Goal: Check status

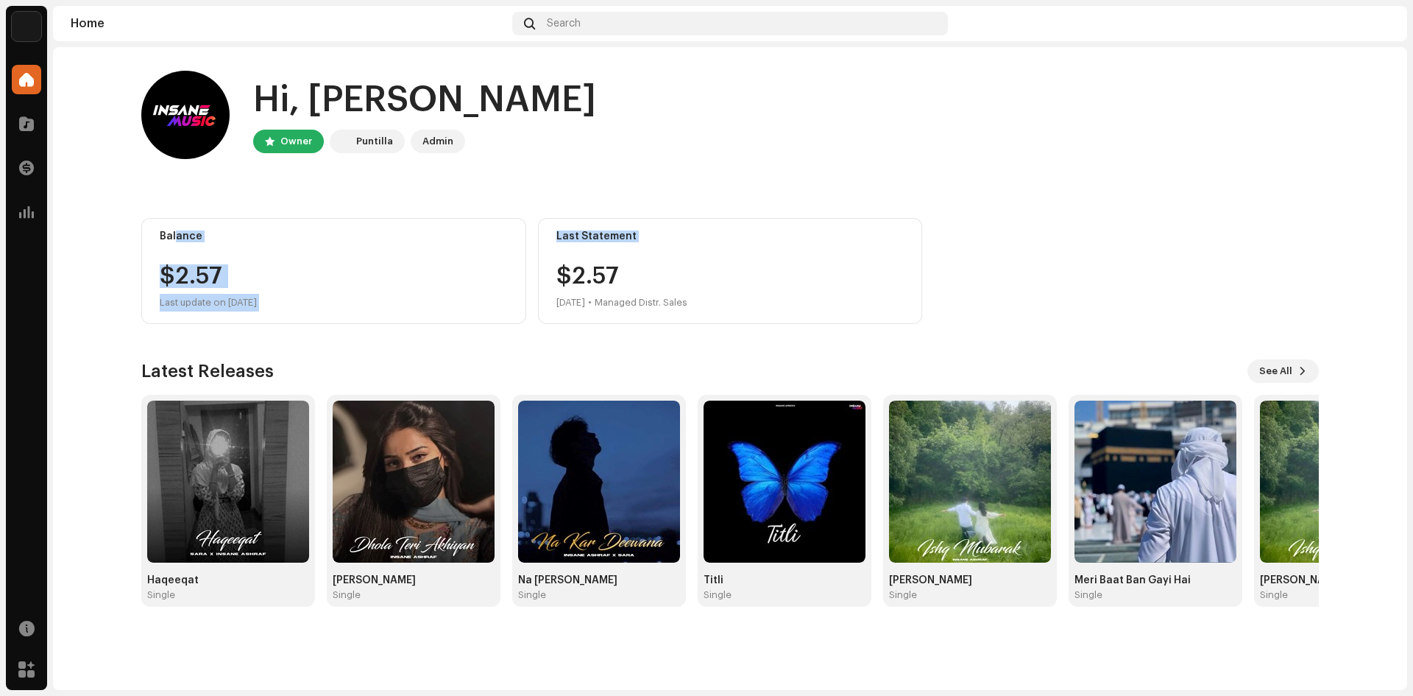
drag, startPoint x: 756, startPoint y: 288, endPoint x: 174, endPoint y: 199, distance: 588.2
click at [177, 215] on div "Hi, [PERSON_NAME] Owner Puntilla Admin Balance $2.57 Last update on [DATE] Last…" at bounding box center [730, 338] width 1178 height 583
click at [174, 199] on div "Hi, [PERSON_NAME] Owner Puntilla Admin Balance $2.57 Last update on [DATE] Last…" at bounding box center [730, 338] width 1178 height 583
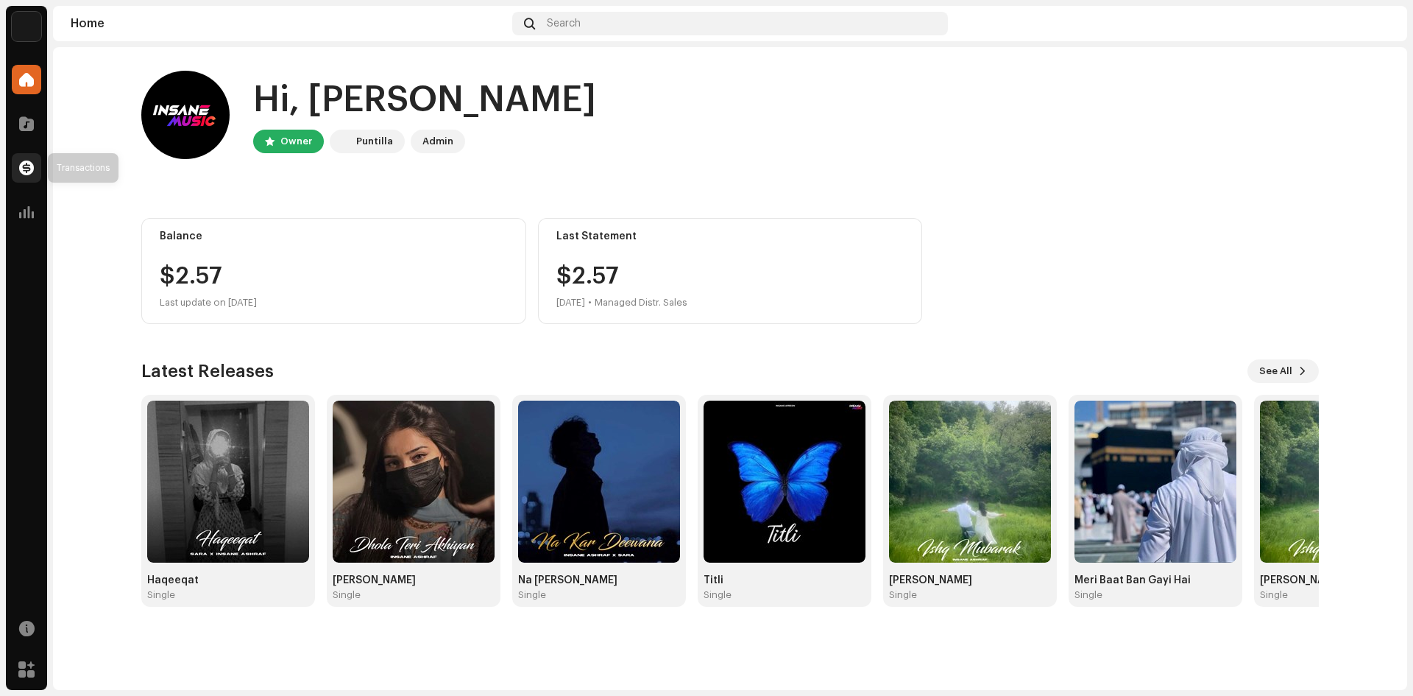
click at [29, 175] on div at bounding box center [26, 167] width 29 height 29
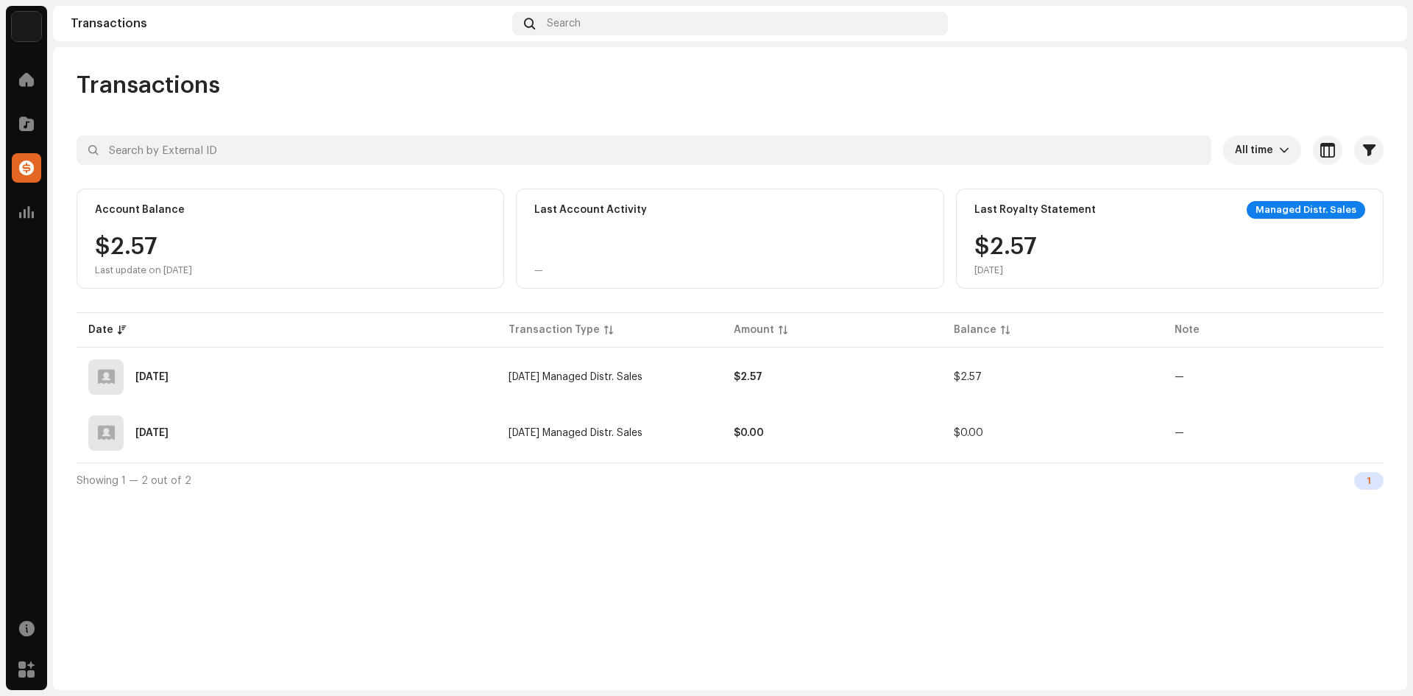
drag, startPoint x: 103, startPoint y: 345, endPoint x: 1069, endPoint y: 579, distance: 993.5
click at [1051, 576] on div "Transactions All time Selected 0 Select all Options Filters Types Statements Pa…" at bounding box center [730, 368] width 1354 height 643
click at [1243, 605] on div "Transactions All time Selected 0 Select all Options Filters Types Statements Pa…" at bounding box center [730, 368] width 1354 height 643
drag, startPoint x: 1390, startPoint y: 439, endPoint x: 361, endPoint y: 279, distance: 1040.7
click at [382, 293] on div "Transactions All time Selected 0 Select all Options Filters Types Statements Pa…" at bounding box center [730, 284] width 1354 height 427
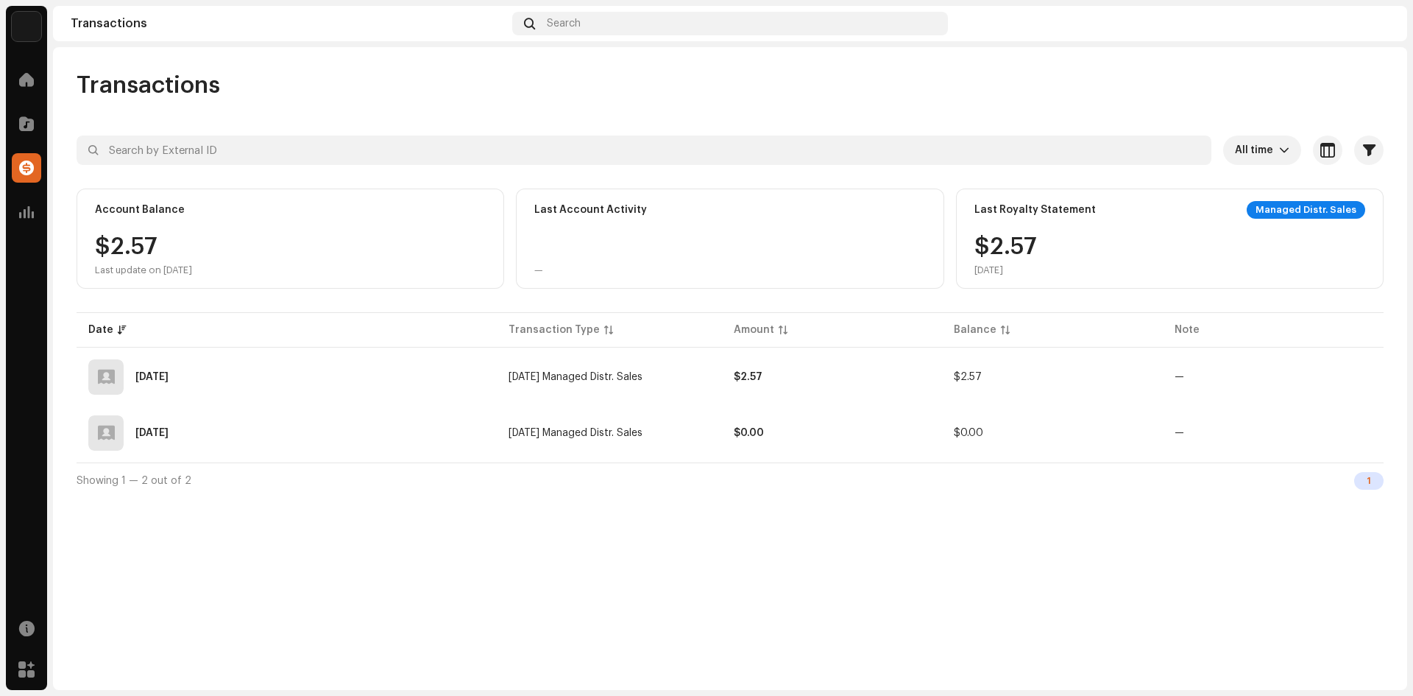
click at [341, 213] on div "Account Balance" at bounding box center [290, 210] width 391 height 18
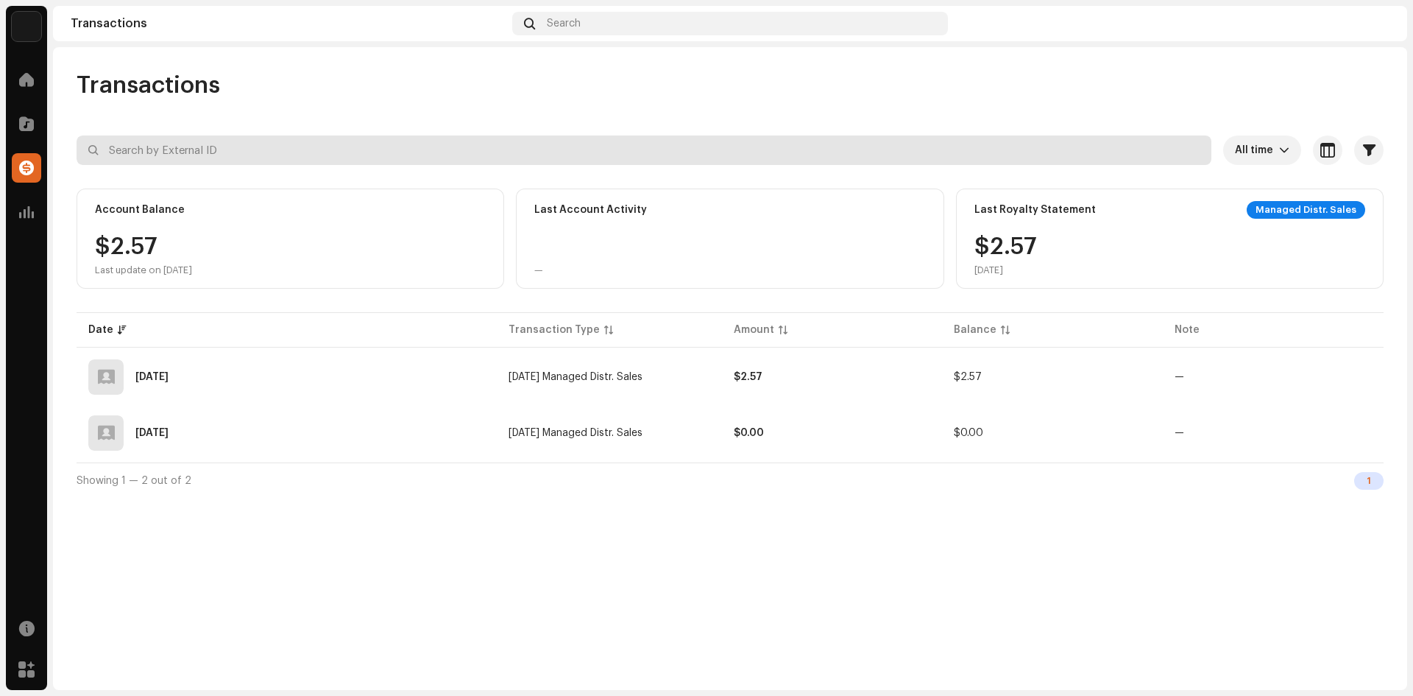
drag, startPoint x: 741, startPoint y: 139, endPoint x: 922, endPoint y: 130, distance: 181.3
click at [741, 141] on input "text" at bounding box center [644, 149] width 1135 height 29
